Goal: Information Seeking & Learning: Learn about a topic

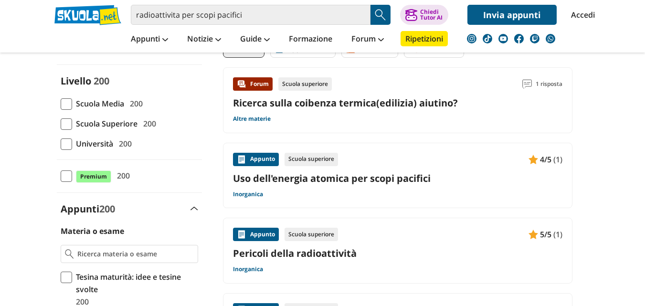
click at [386, 178] on link "Uso dell'energia atomica per scopi pacifici" at bounding box center [398, 178] width 330 height 13
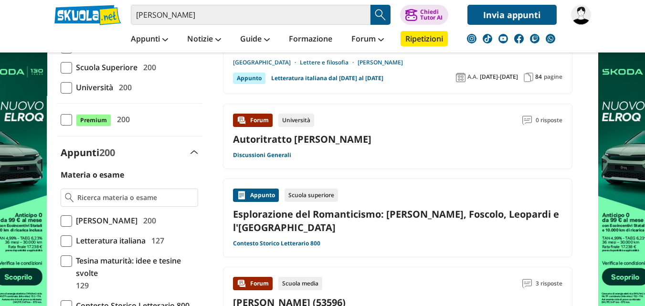
scroll to position [149, 0]
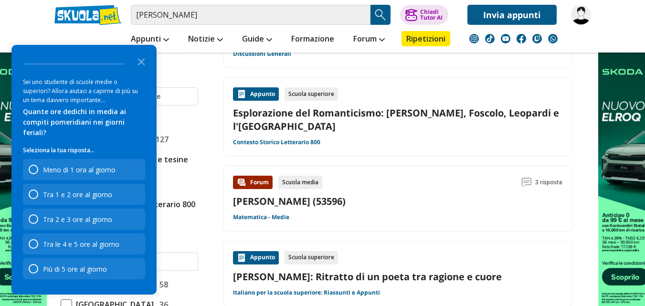
scroll to position [271, 0]
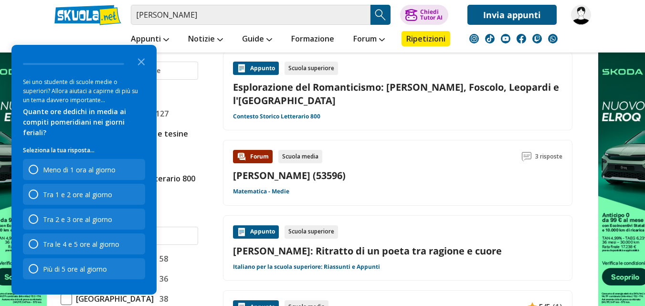
click at [264, 169] on link "[PERSON_NAME] (53596)" at bounding box center [289, 175] width 113 height 13
